Goal: Transaction & Acquisition: Download file/media

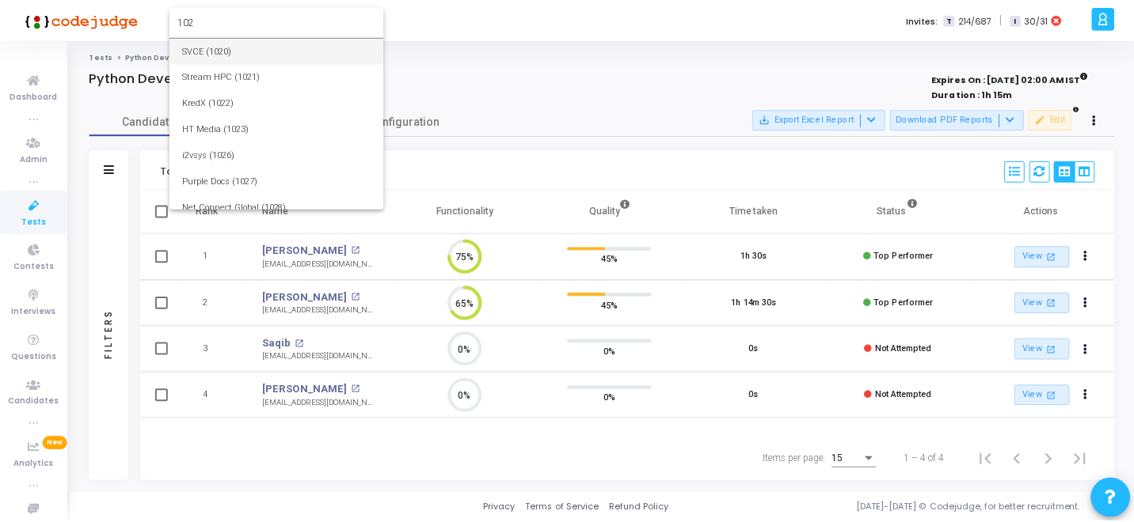
scroll to position [33, 40]
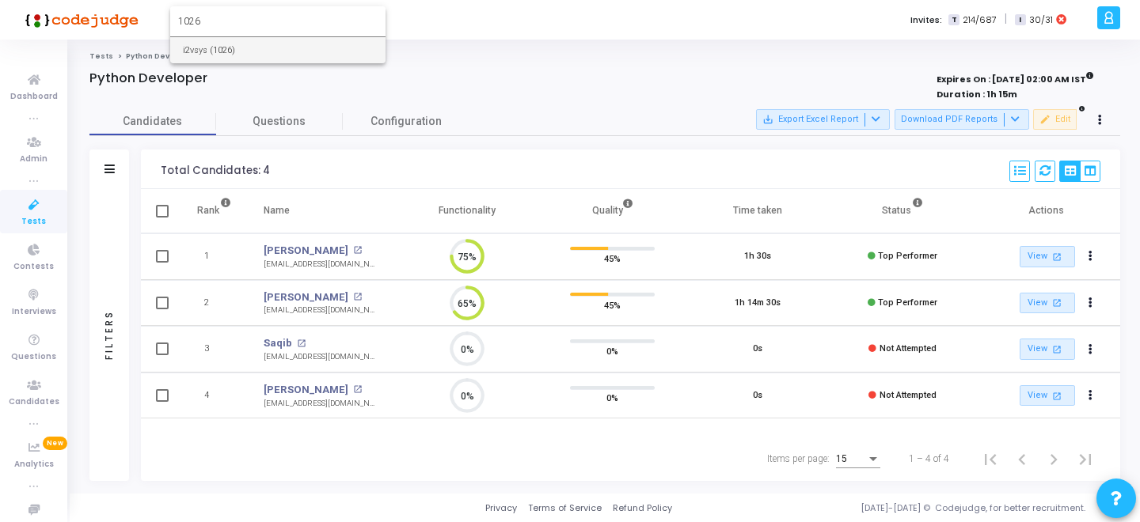
type input "1026"
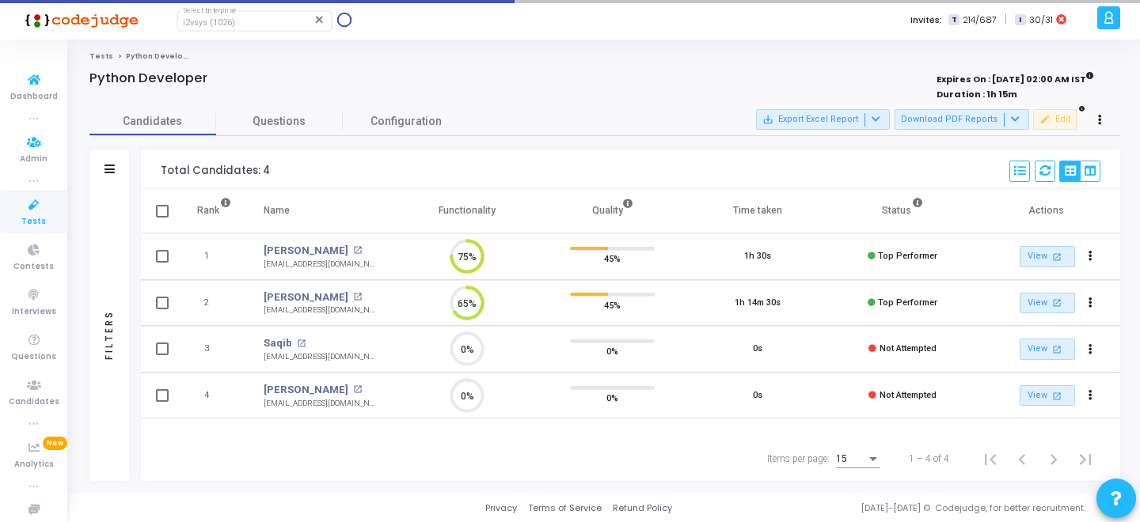
click at [19, 211] on icon at bounding box center [33, 206] width 33 height 20
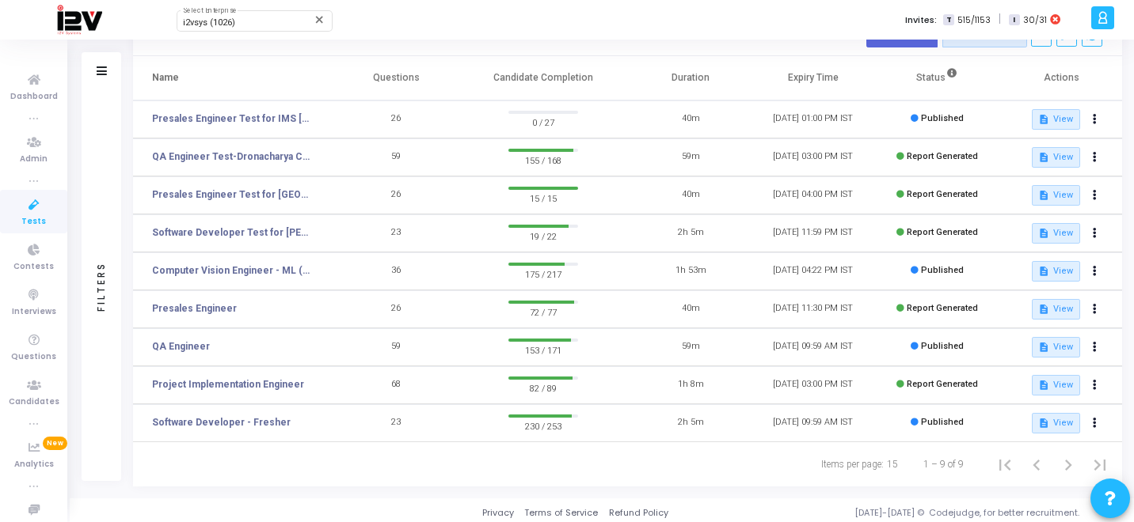
scroll to position [92, 0]
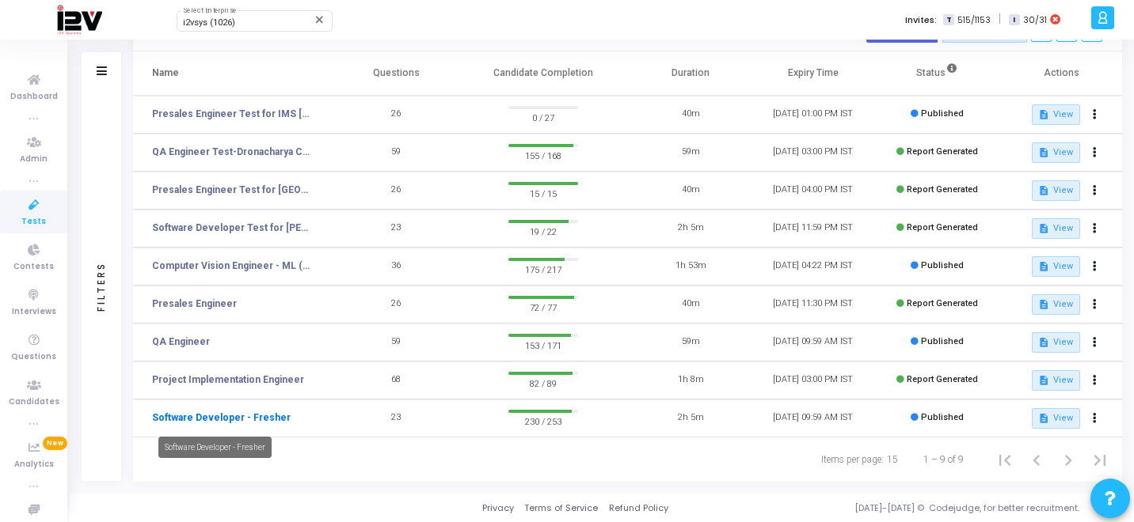
click at [256, 412] on link "Software Developer - Fresher" at bounding box center [221, 418] width 139 height 14
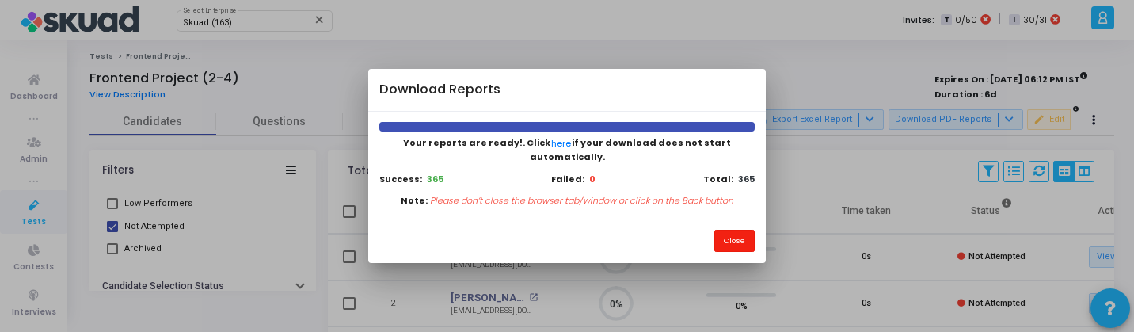
click at [742, 230] on button "Close" at bounding box center [734, 240] width 40 height 21
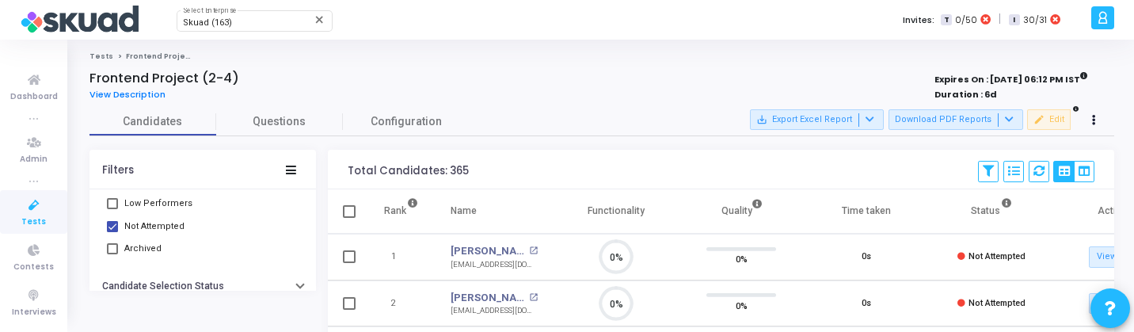
click at [14, 216] on link "Tests" at bounding box center [33, 212] width 67 height 44
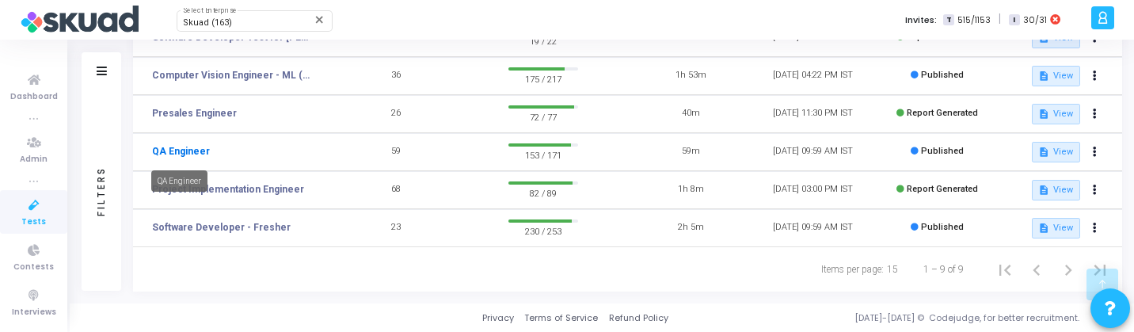
click at [189, 151] on link "QA Engineer" at bounding box center [181, 151] width 58 height 14
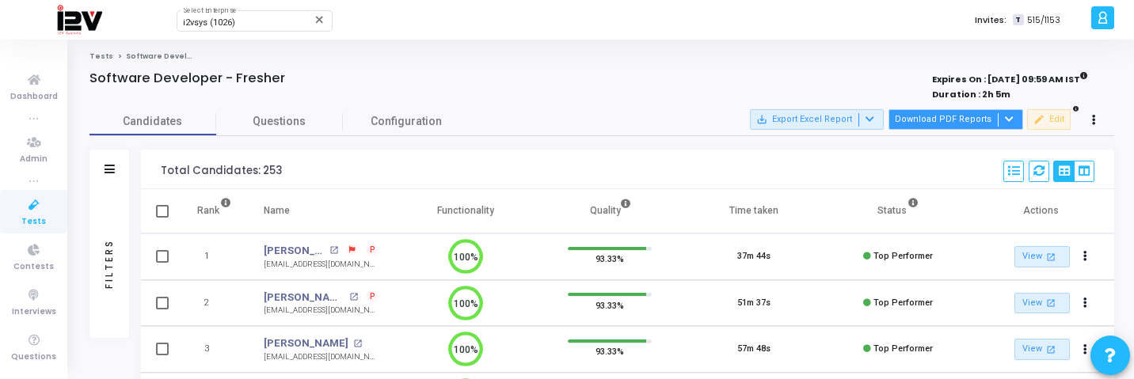
click at [958, 120] on button "Download PDF Reports" at bounding box center [955, 119] width 135 height 21
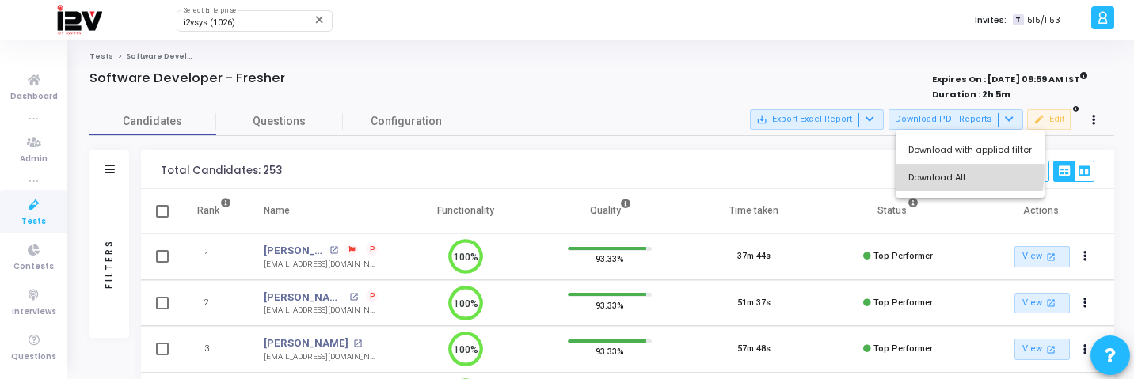
click at [957, 172] on button "Download All" at bounding box center [969, 178] width 149 height 28
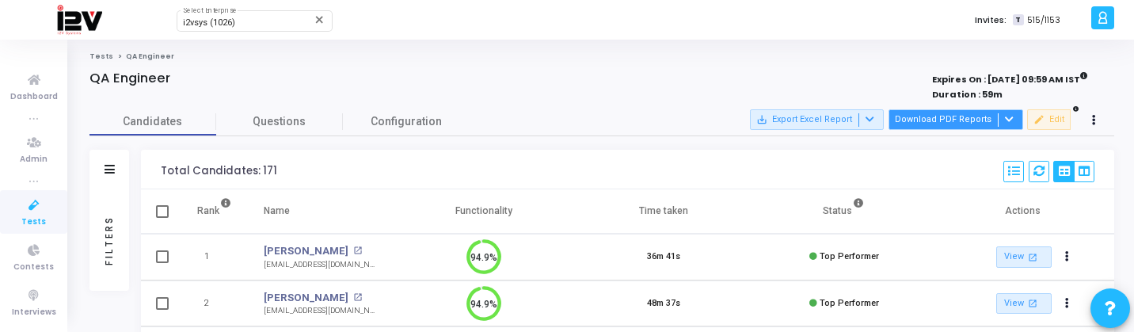
click at [973, 127] on button "Download PDF Reports" at bounding box center [955, 119] width 135 height 21
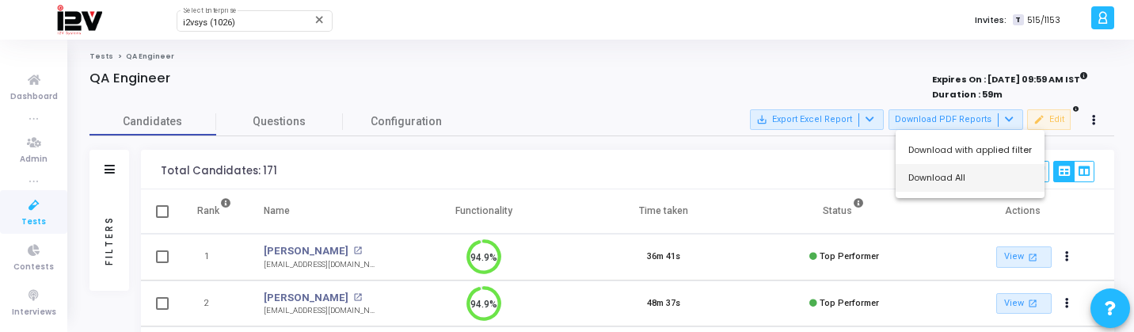
click at [964, 180] on button "Download All" at bounding box center [969, 178] width 149 height 28
